Goal: Task Accomplishment & Management: Complete application form

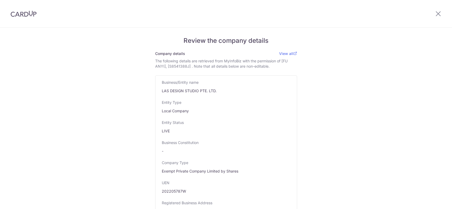
select select "Private Company (PTE LTD)"
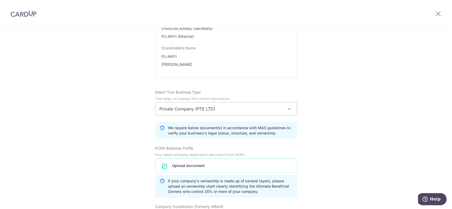
click at [188, 165] on input "file" at bounding box center [225, 166] width 141 height 14
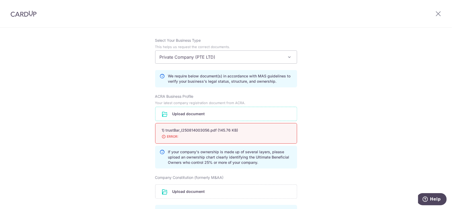
scroll to position [357, 0]
click at [213, 139] on div "1) trustBar_I250814003056.pdf (145.76 KB) Done Download ERROR:" at bounding box center [226, 132] width 142 height 21
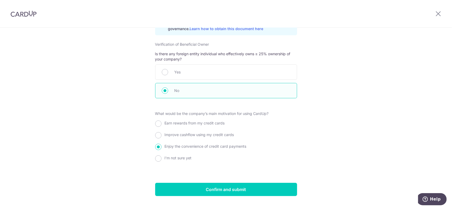
scroll to position [564, 0]
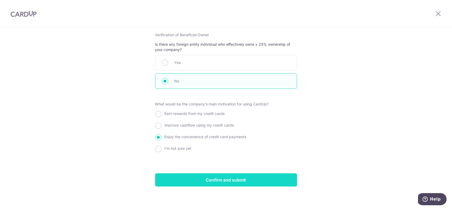
click at [254, 176] on input "Confirm and submit" at bounding box center [226, 180] width 142 height 13
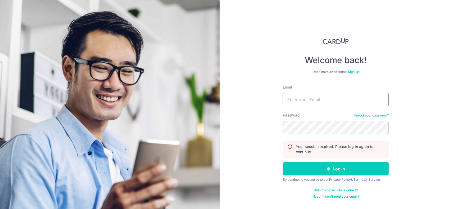
click at [319, 102] on input "Email" at bounding box center [336, 99] width 106 height 13
type input "[EMAIL_ADDRESS][DOMAIN_NAME]"
click at [283, 162] on button "Log in" at bounding box center [336, 168] width 106 height 13
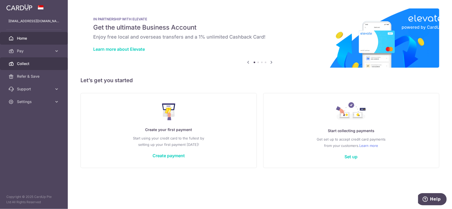
click at [21, 65] on span "Collect" at bounding box center [34, 63] width 35 height 5
